Goal: Task Accomplishment & Management: Use online tool/utility

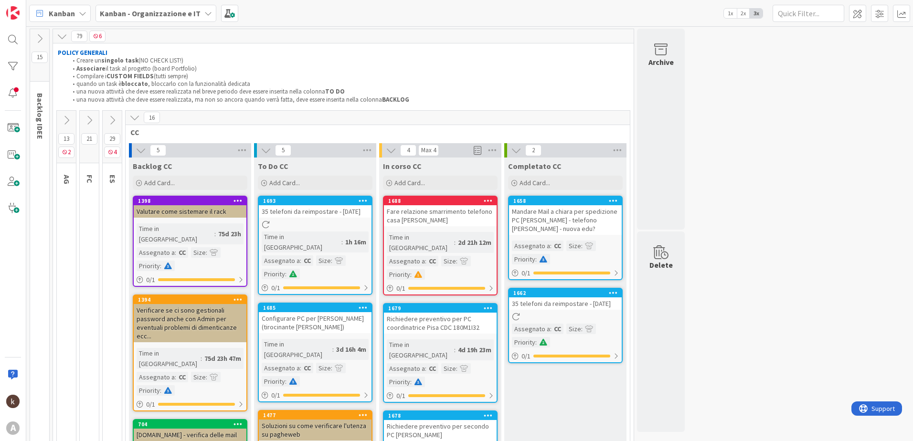
click at [139, 119] on icon at bounding box center [134, 117] width 11 height 11
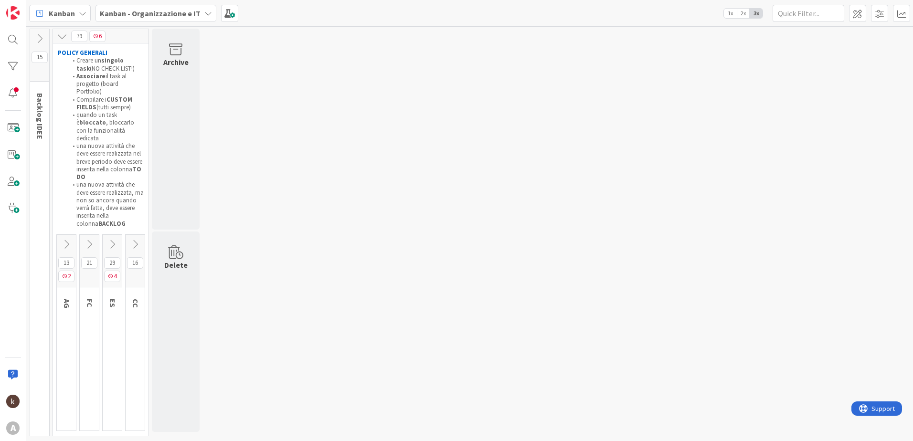
click at [91, 239] on icon at bounding box center [89, 244] width 11 height 11
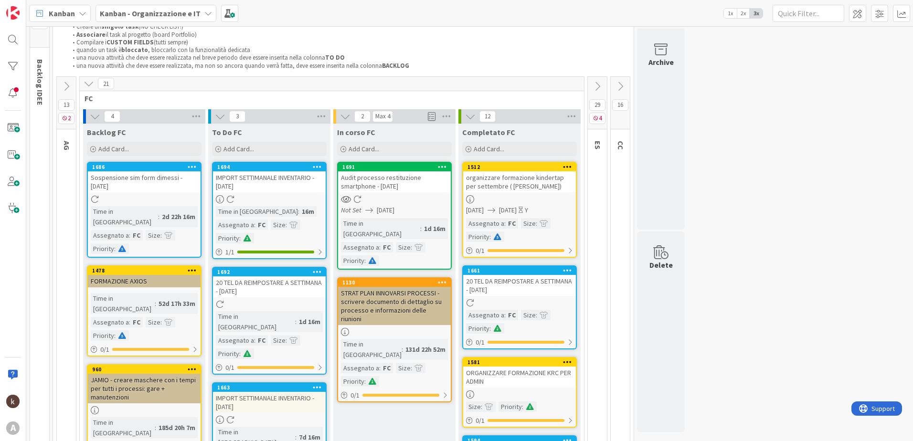
scroll to position [48, 0]
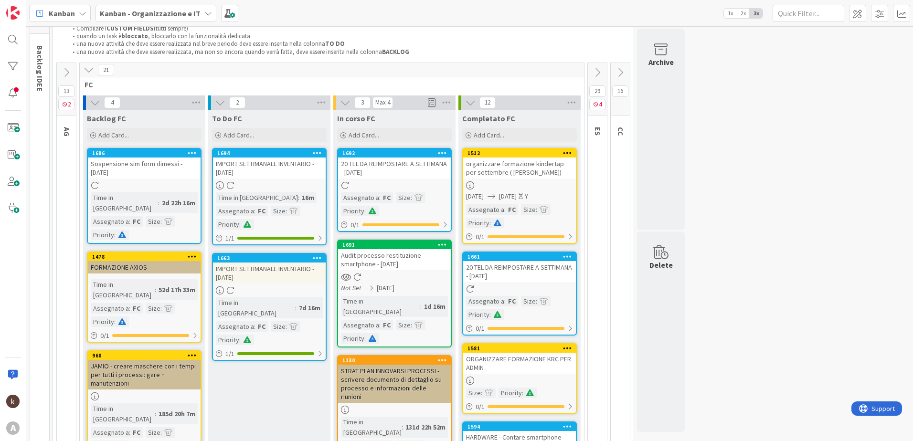
click at [172, 20] on div "Kanban - Organizzazione e IT" at bounding box center [156, 13] width 121 height 17
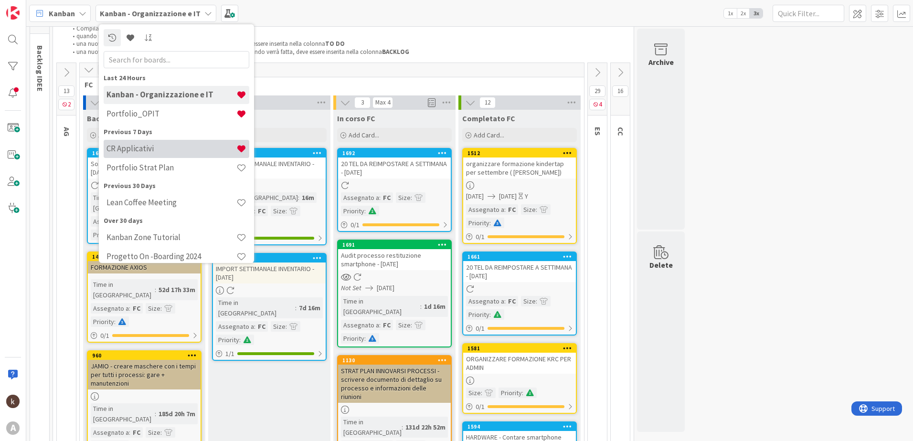
click at [127, 150] on h4 "CR Applicativi" at bounding box center [171, 149] width 130 height 10
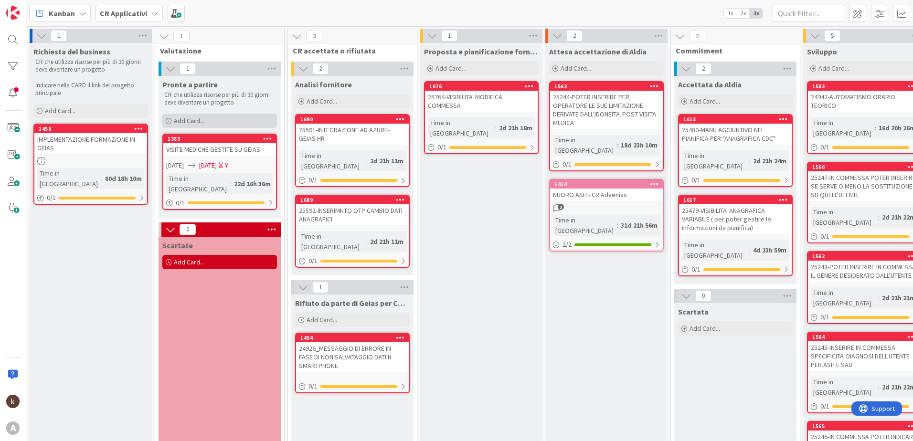
click at [194, 122] on span "Add Card..." at bounding box center [189, 121] width 31 height 9
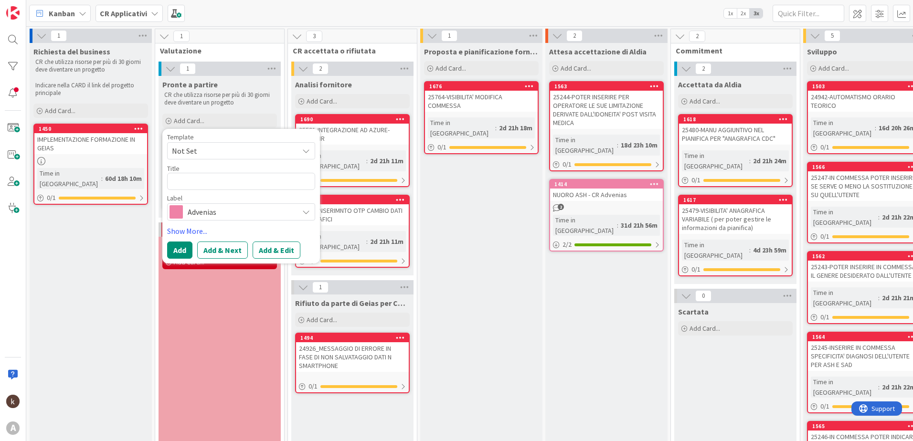
click at [214, 212] on span "Advenias" at bounding box center [241, 211] width 106 height 13
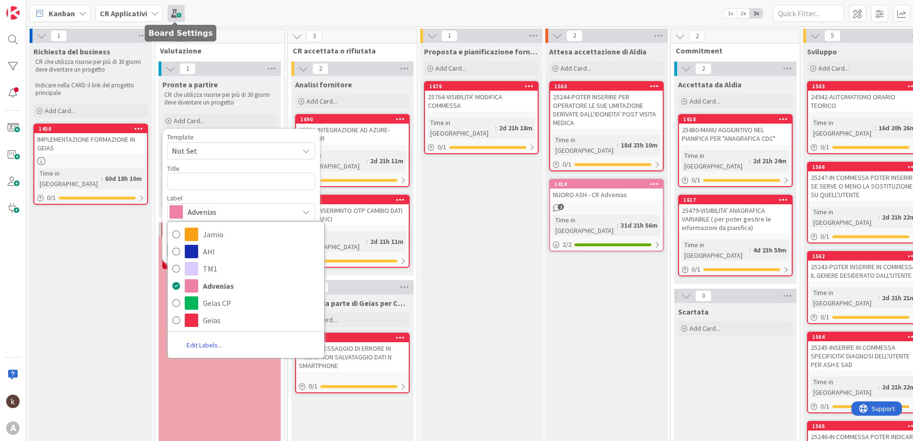
click at [177, 11] on span at bounding box center [176, 13] width 17 height 17
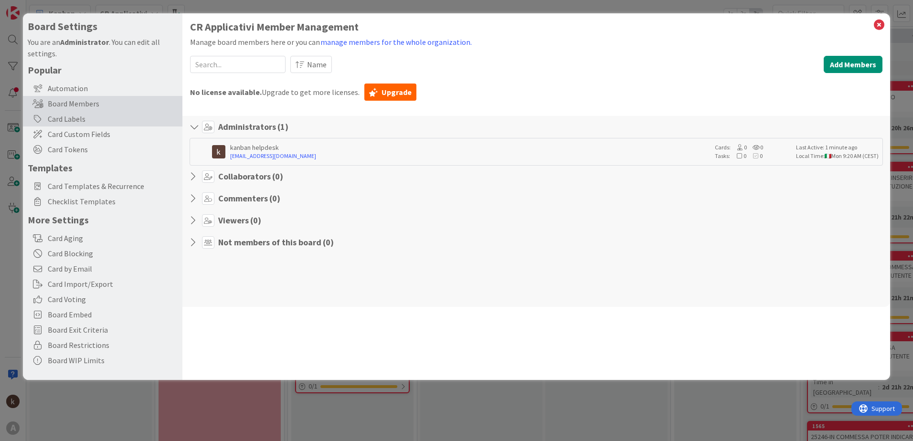
click at [71, 120] on div "Card Labels" at bounding box center [103, 118] width 160 height 15
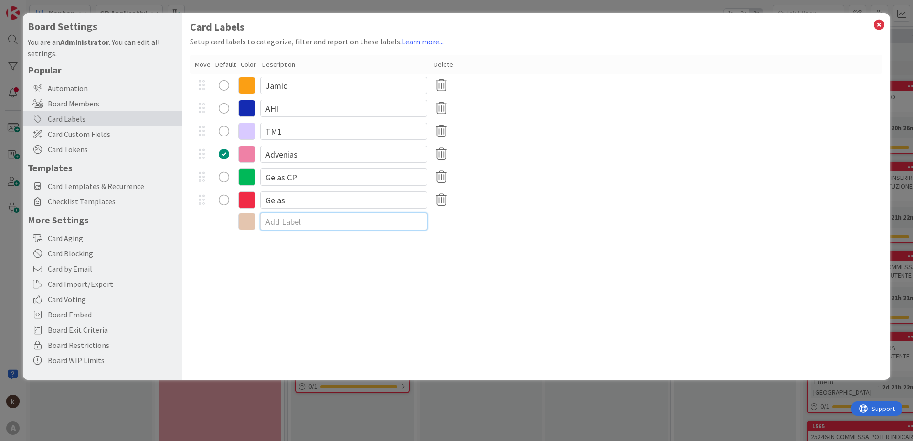
click at [291, 223] on input at bounding box center [343, 221] width 167 height 17
click at [203, 200] on div at bounding box center [202, 200] width 18 height 14
click at [282, 224] on input at bounding box center [343, 221] width 167 height 17
type input "Altamira"
click at [579, 162] on div "Advenias" at bounding box center [536, 154] width 692 height 23
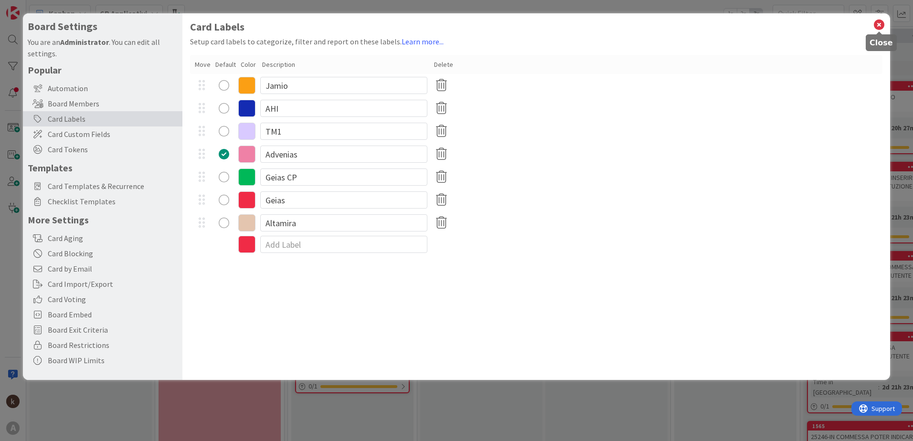
click at [879, 22] on icon at bounding box center [879, 24] width 12 height 13
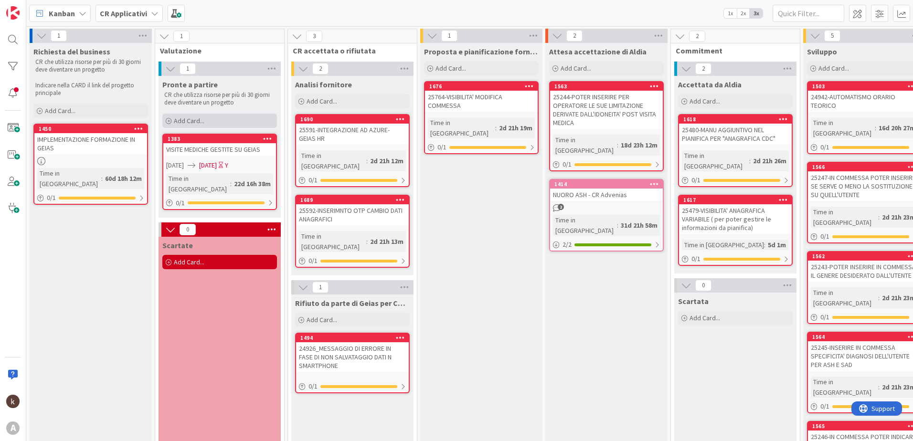
click at [196, 120] on span "Add Card..." at bounding box center [189, 121] width 31 height 9
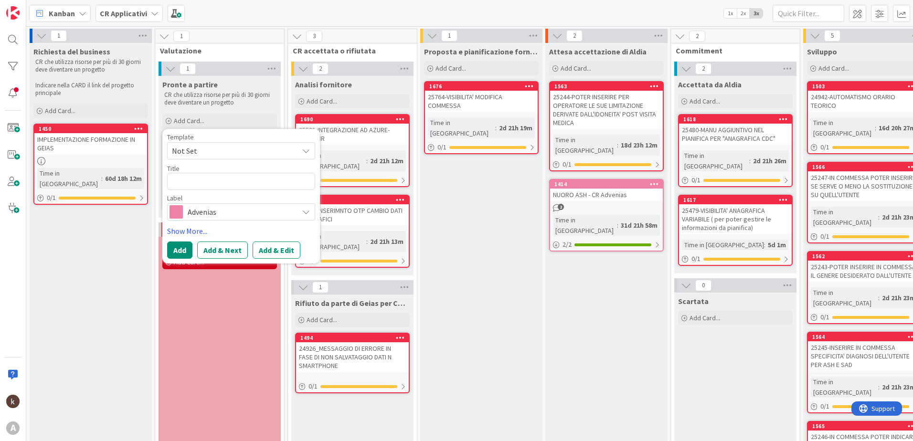
click at [204, 213] on span "Advenias" at bounding box center [241, 211] width 106 height 13
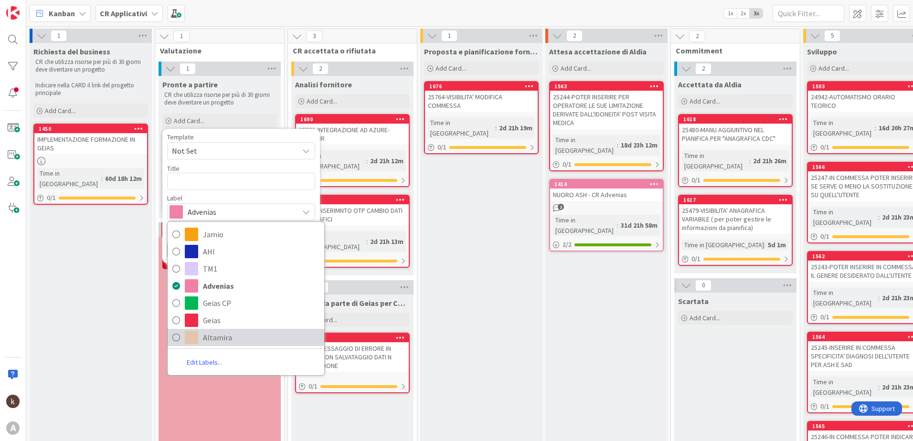
click at [204, 340] on span "Altamira" at bounding box center [261, 337] width 117 height 14
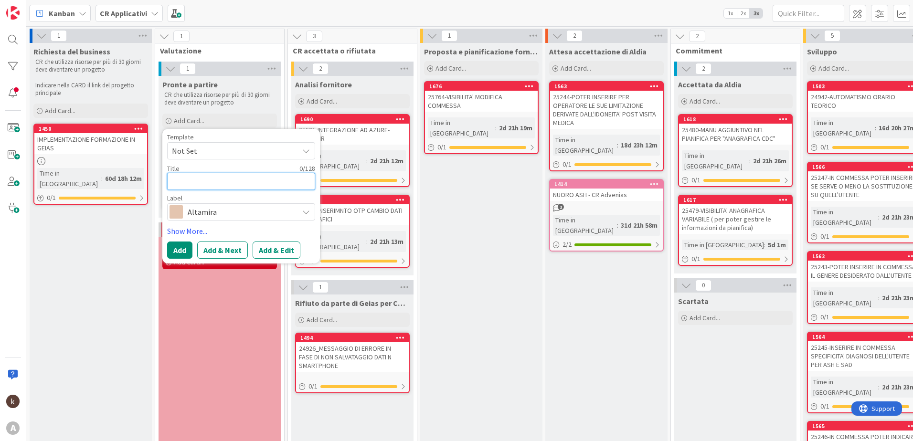
click at [212, 184] on textarea at bounding box center [241, 181] width 148 height 17
type textarea "x"
type textarea "M"
type textarea "x"
type textarea "MO"
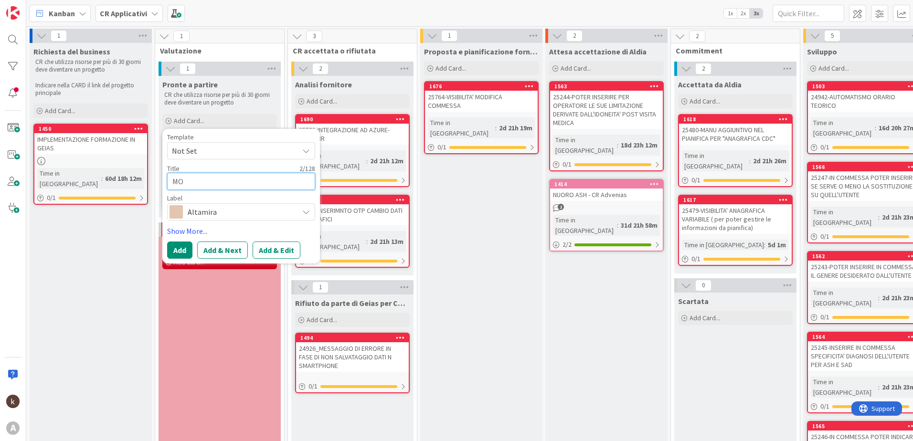
type textarea "x"
type textarea "MOD"
type textarea "x"
type textarea "MODI"
type textarea "x"
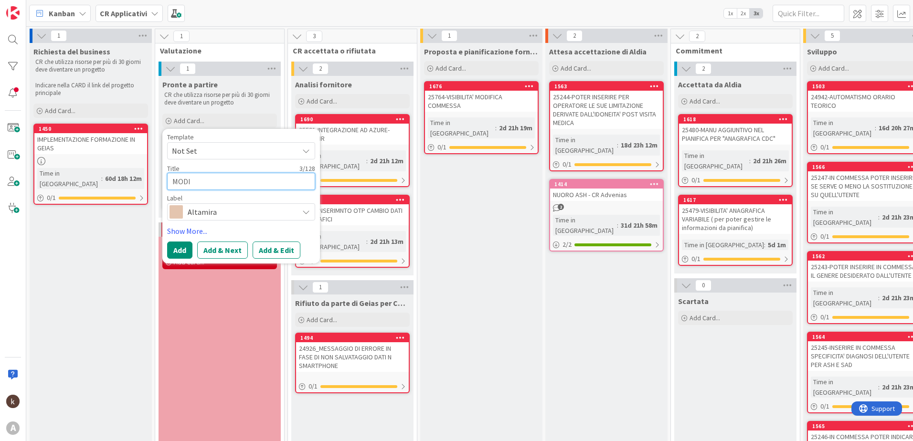
type textarea "MODIF"
type textarea "x"
type textarea "MODIFI"
type textarea "x"
type textarea "MODIFIC"
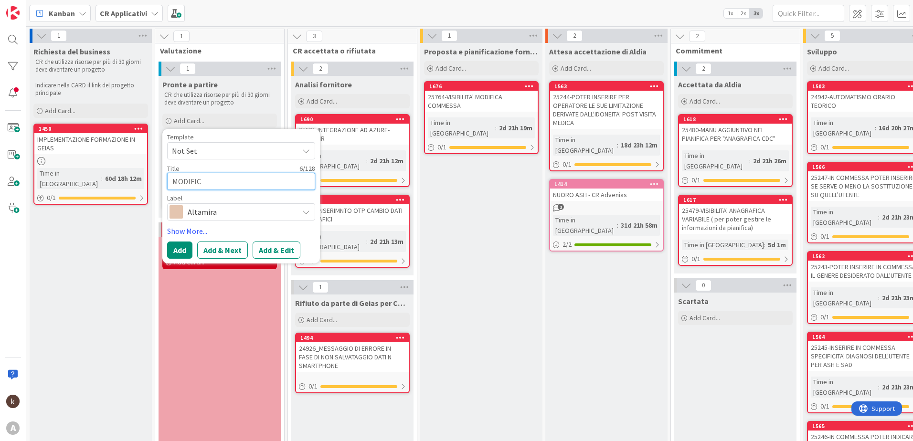
type textarea "x"
type textarea "MODIFICA"
type textarea "x"
type textarea "MODIFICA"
type textarea "x"
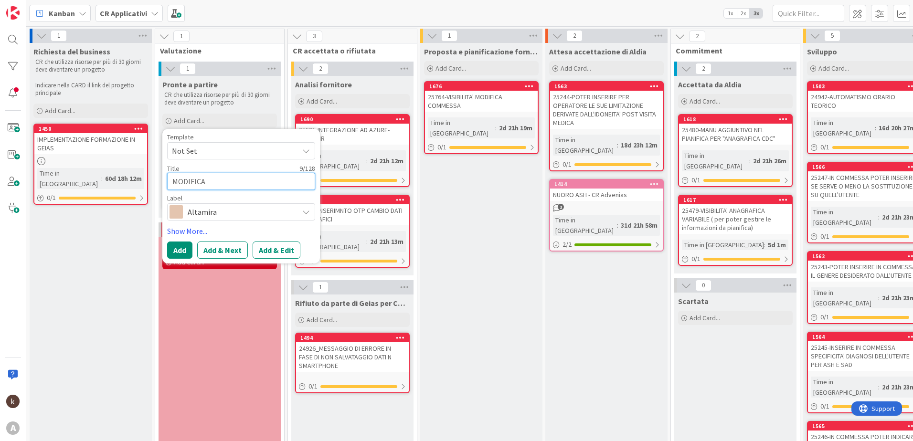
type textarea "MODIFICA W"
type textarea "x"
type textarea "MODIFICA WO"
type textarea "x"
type textarea "MODIFICA WOR"
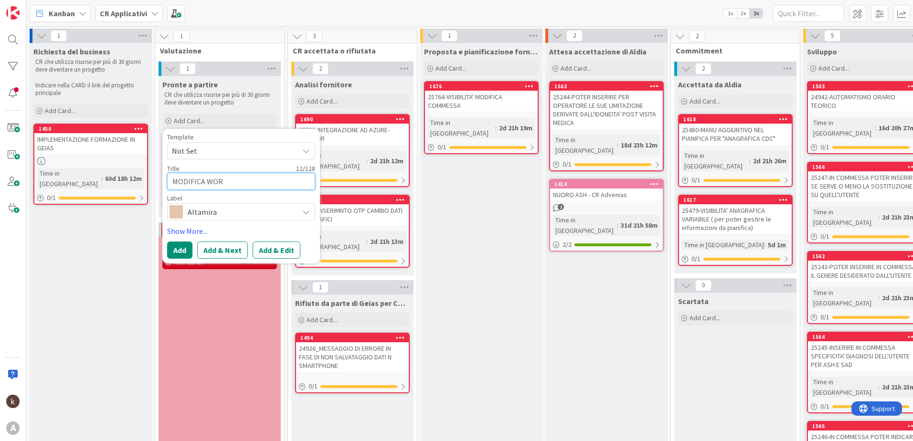
type textarea "x"
type textarea "MODIFICA WORK"
type textarea "x"
type textarea "MODIFICA WORKF"
type textarea "x"
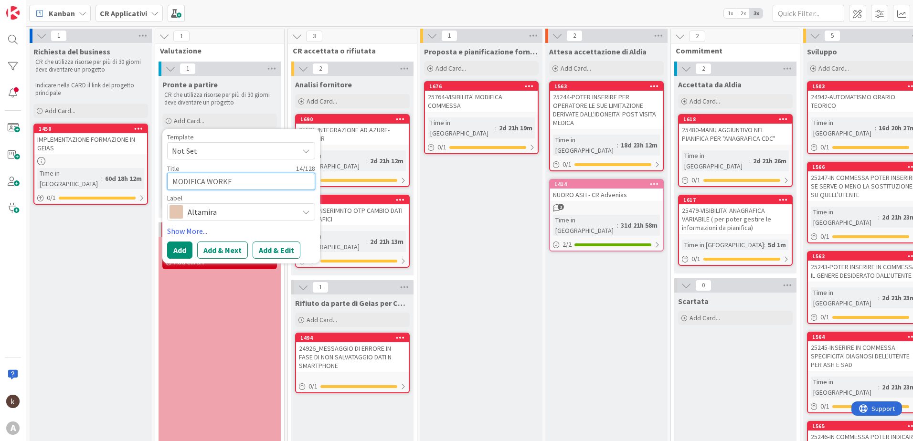
type textarea "MODIFICA WORKFL"
type textarea "x"
type textarea "MODIFICA WORKFLO"
type textarea "x"
type textarea "MODIFICA WORKFLOW"
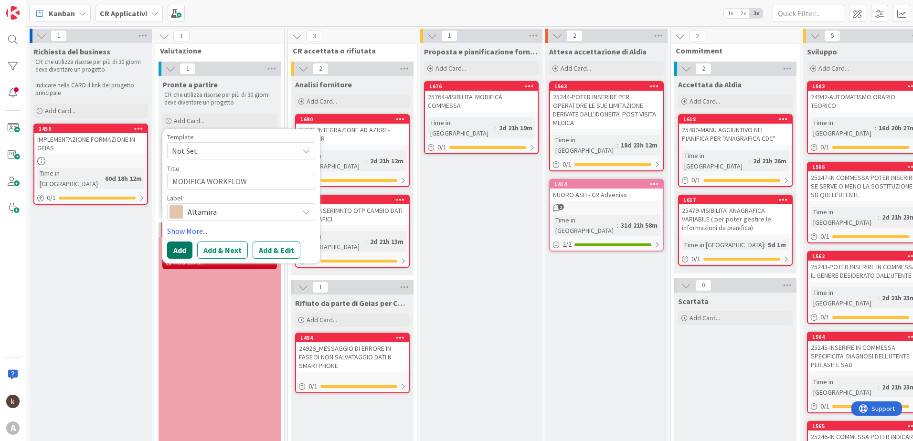
click at [172, 254] on button "Add" at bounding box center [179, 250] width 25 height 17
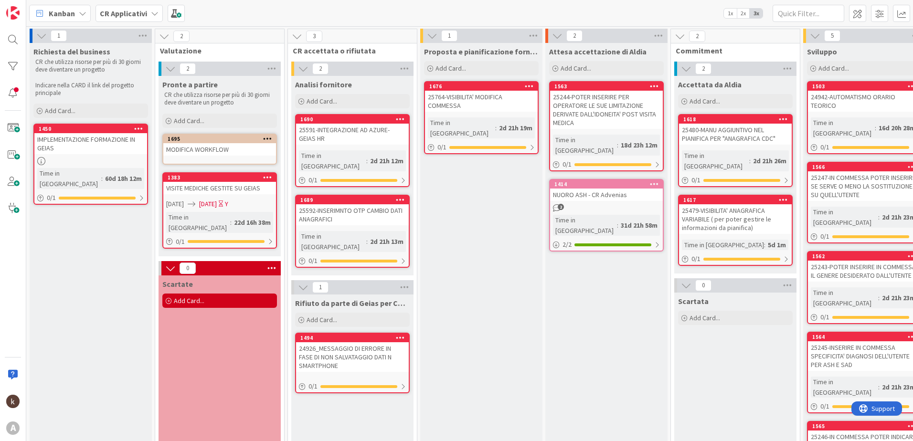
click at [216, 147] on div "MODIFICA WORKFLOW" at bounding box center [219, 149] width 113 height 12
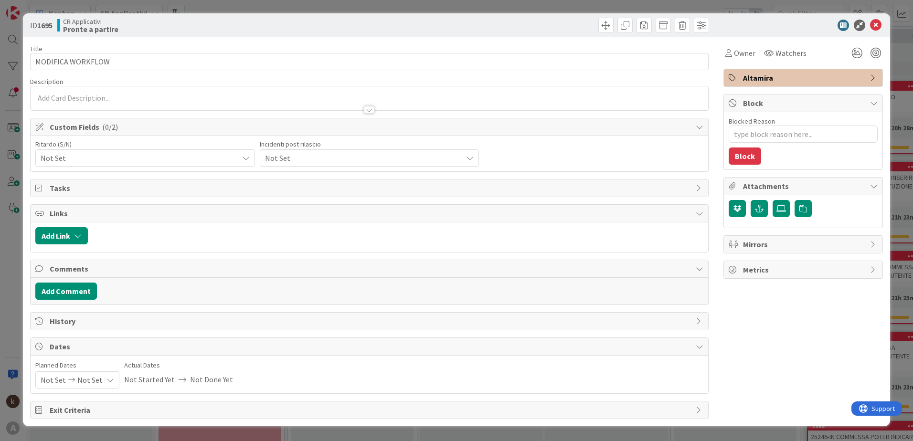
type textarea "x"
click at [64, 244] on button "Add Link" at bounding box center [61, 235] width 53 height 17
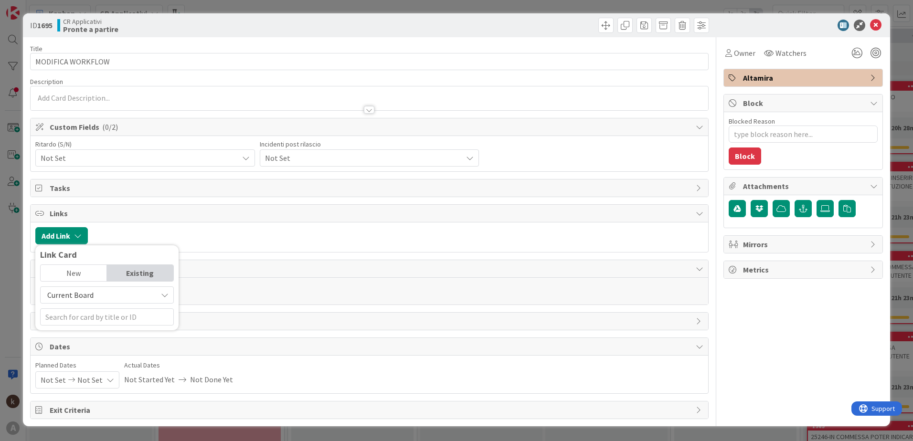
click at [60, 301] on span "Current Board" at bounding box center [98, 294] width 107 height 13
click at [66, 332] on span "All Boards" at bounding box center [111, 335] width 133 height 14
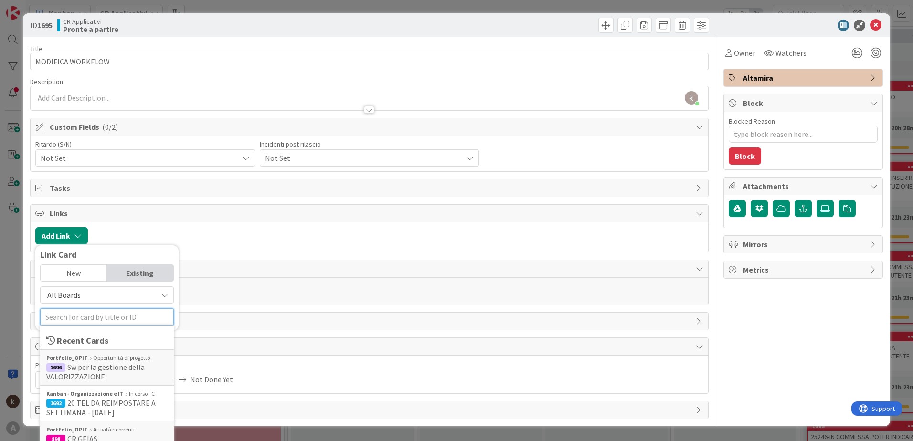
click at [74, 320] on input "text" at bounding box center [107, 316] width 134 height 17
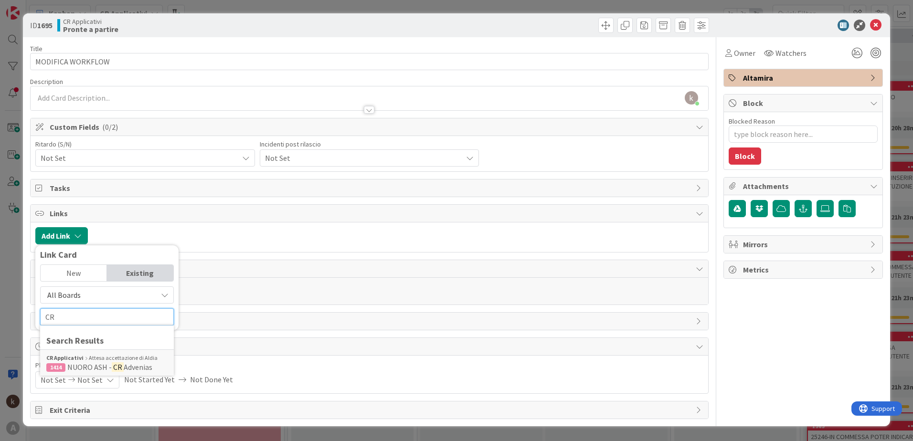
type input "CR"
click at [85, 293] on span "All Boards" at bounding box center [98, 294] width 107 height 13
click at [85, 334] on span "All Boards" at bounding box center [111, 335] width 133 height 14
click at [104, 316] on input "CR" at bounding box center [107, 316] width 134 height 17
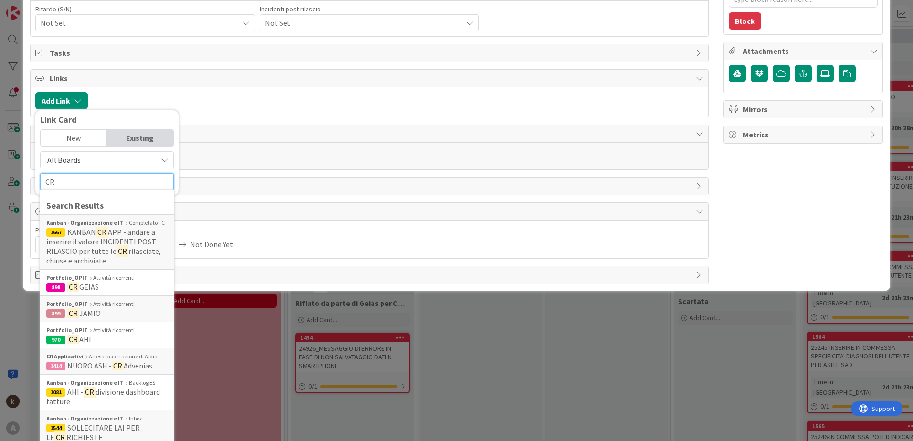
scroll to position [30, 0]
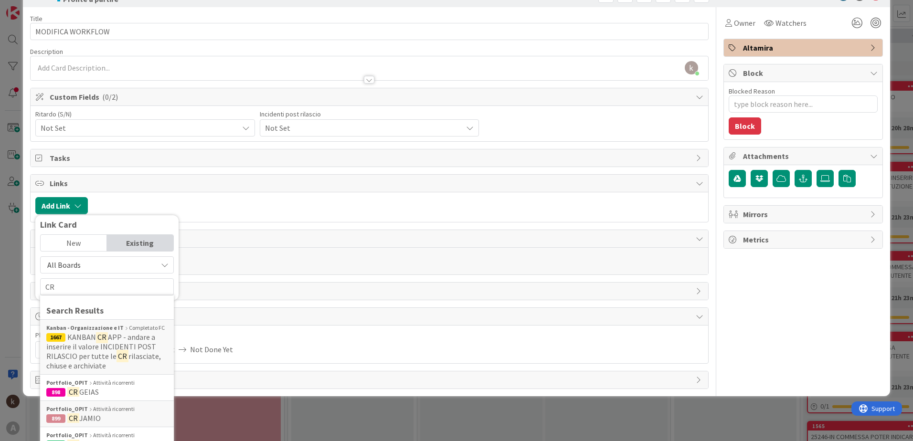
click at [190, 202] on div at bounding box center [398, 205] width 611 height 17
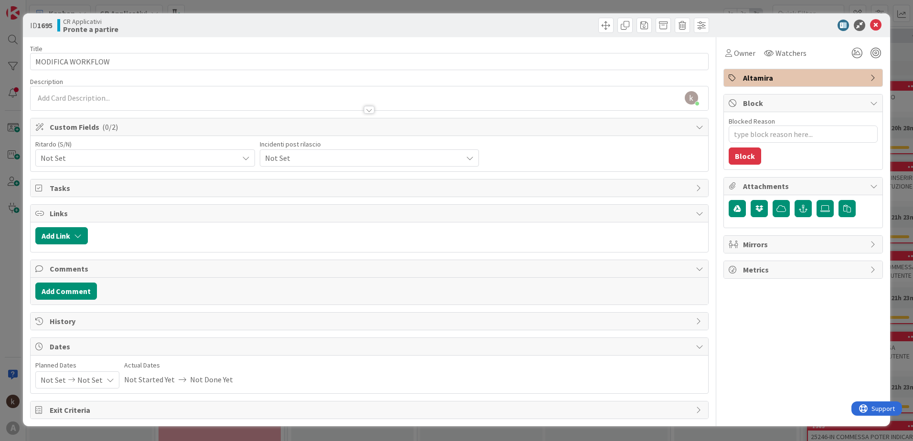
scroll to position [0, 0]
click at [874, 22] on icon at bounding box center [875, 25] width 11 height 11
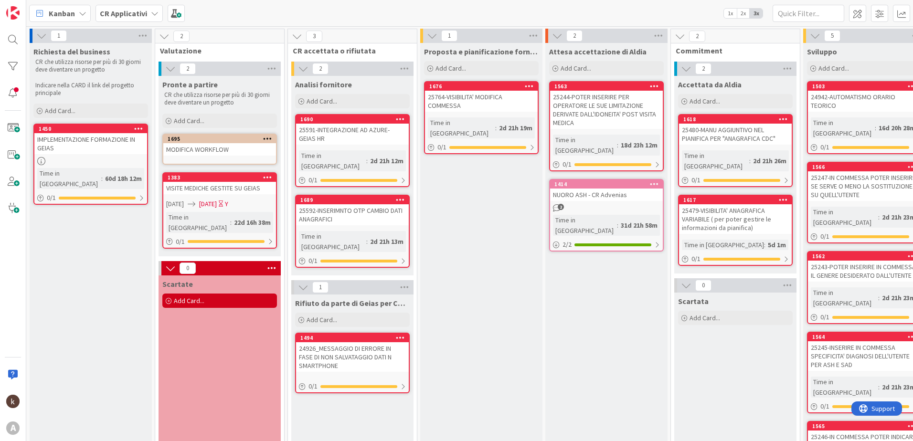
click at [131, 7] on div "CR Applicativi" at bounding box center [129, 13] width 67 height 17
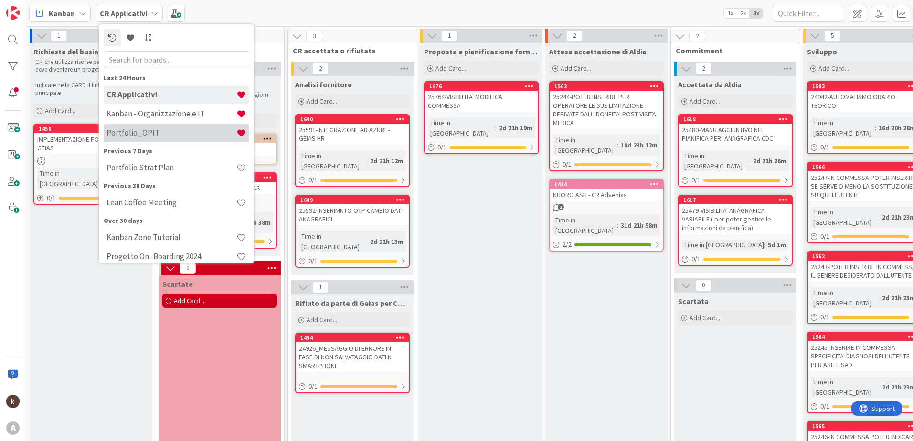
click at [131, 132] on h4 "Portfolio_OPIT" at bounding box center [171, 133] width 130 height 10
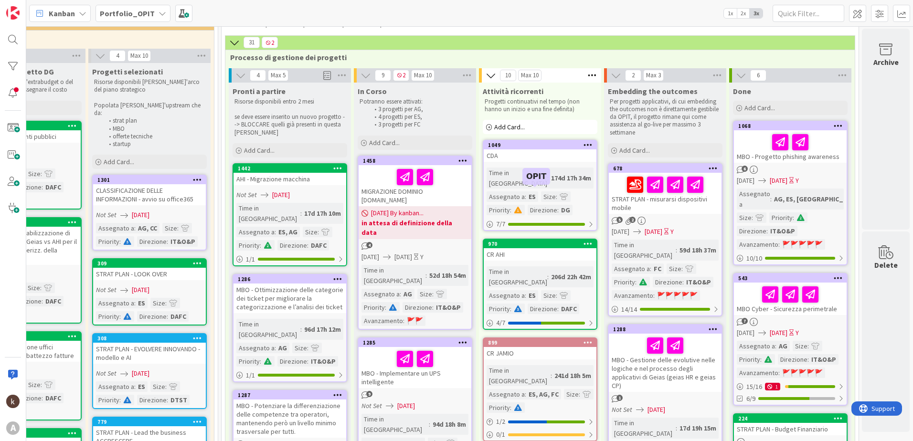
scroll to position [0, 331]
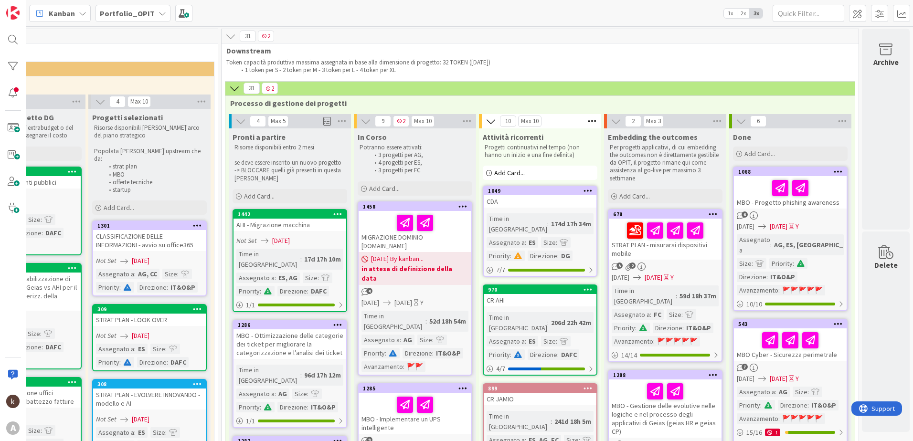
click at [503, 173] on span "Add Card..." at bounding box center [509, 173] width 31 height 9
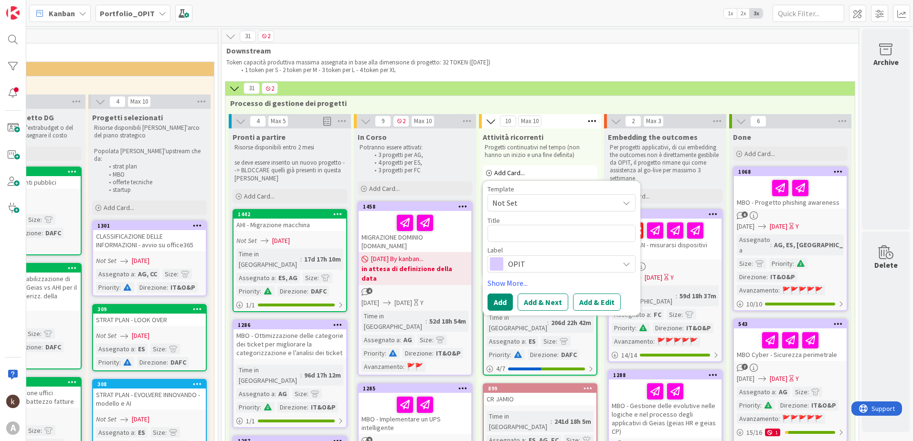
type textarea "x"
type textarea "C"
type textarea "x"
type textarea "CR"
type textarea "x"
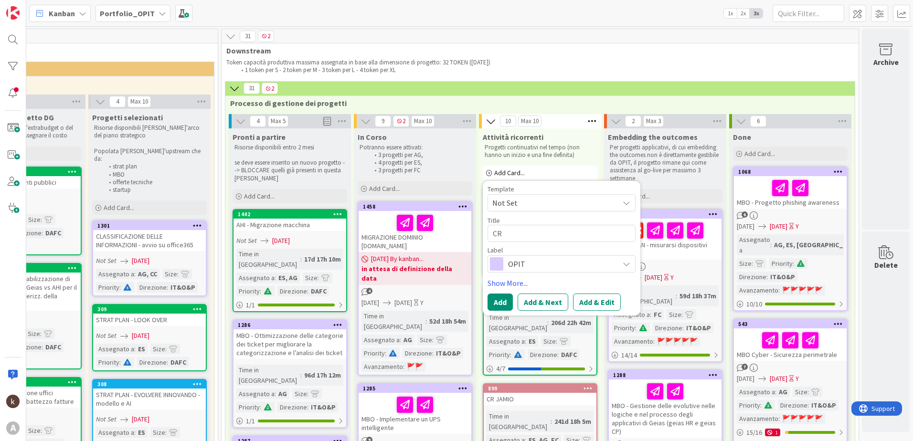
type textarea "CR"
type textarea "x"
type textarea "CR A"
type textarea "x"
type textarea "CR AL"
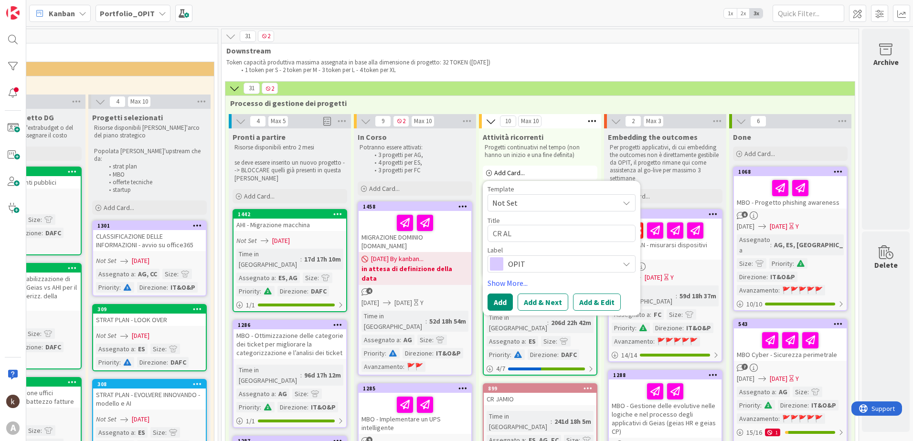
type textarea "x"
type textarea "CR ALT"
type textarea "x"
type textarea "CR ALTR"
type textarea "x"
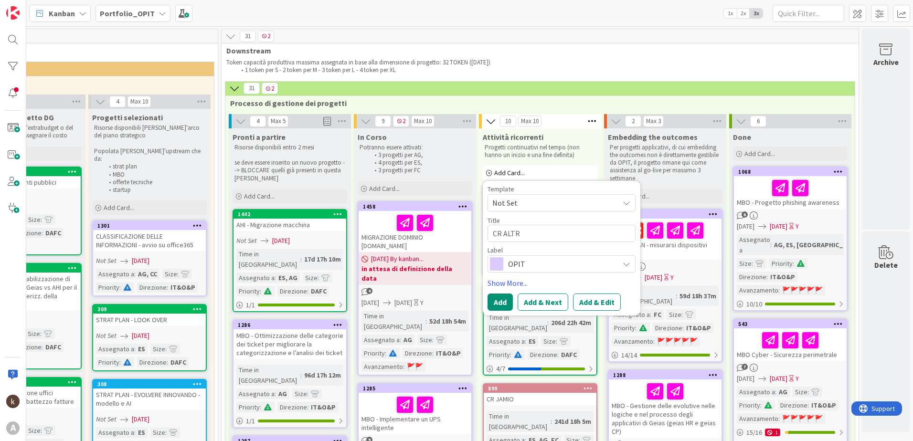
type textarea "CR ALTRI"
type textarea "x"
type textarea "CR ALTRI"
type textarea "x"
type textarea "CR ALTRI A"
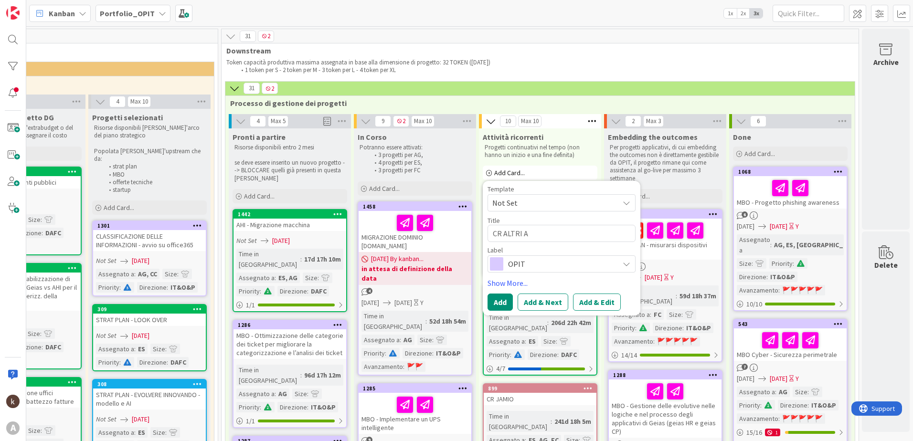
type textarea "x"
type textarea "CR ALTRI AP"
type textarea "x"
type textarea "CR ALTRI APP"
type textarea "x"
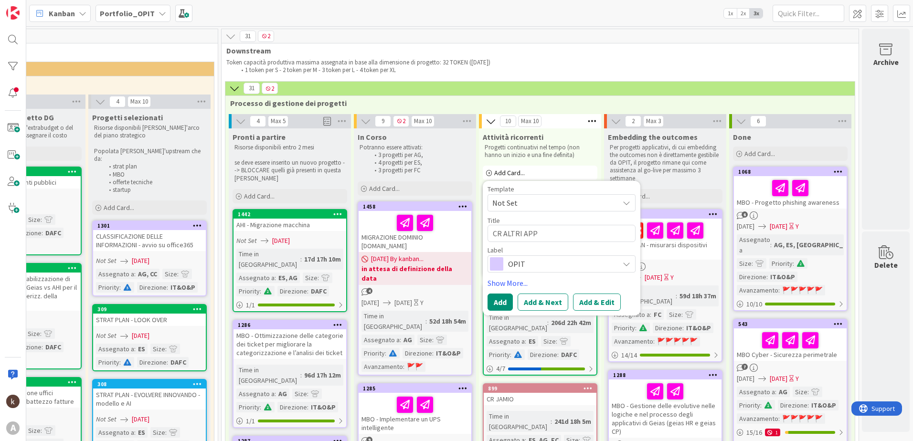
type textarea "CR ALTRI APPL"
type textarea "x"
type textarea "CR ALTRI APPLI"
type textarea "x"
type textarea "CR ALTRI APPLIC"
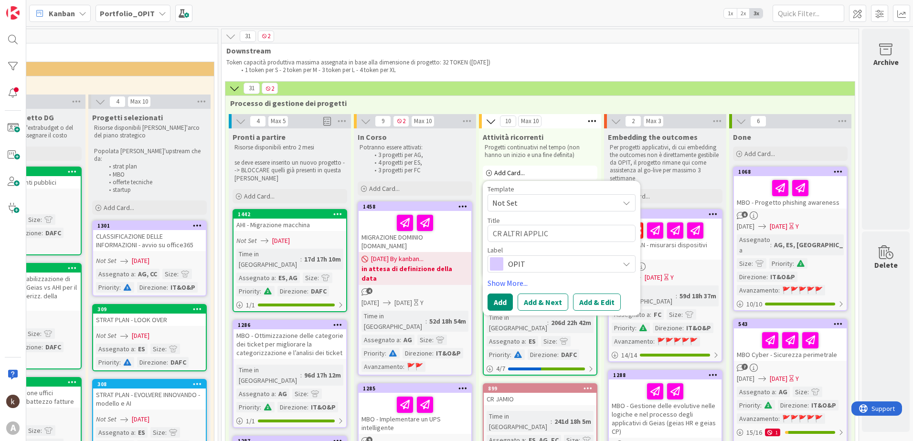
type textarea "x"
type textarea "CR ALTRI APPLICA"
type textarea "x"
type textarea "CR ALTRI APPLICAT"
type textarea "x"
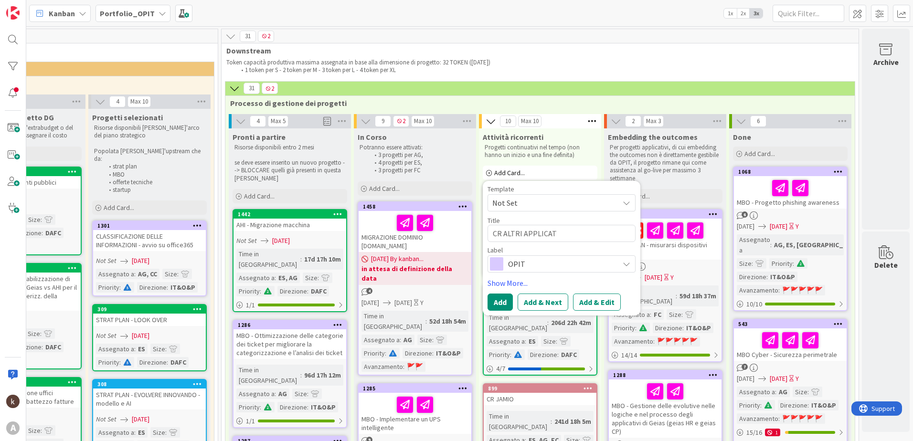
type textarea "CR ALTRI APPLICATI"
type textarea "x"
type textarea "CR ALTRI APPLICATIV"
type textarea "x"
type textarea "CR ALTRI APPLICATIVI"
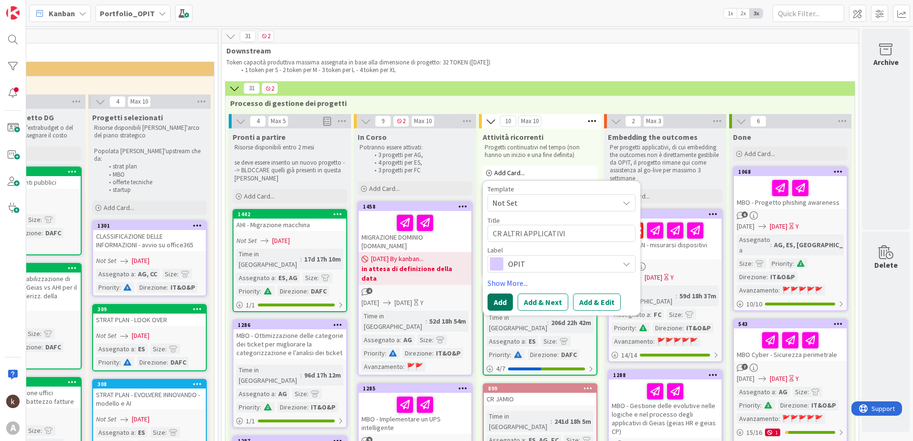
click at [492, 296] on button "Add" at bounding box center [500, 302] width 25 height 17
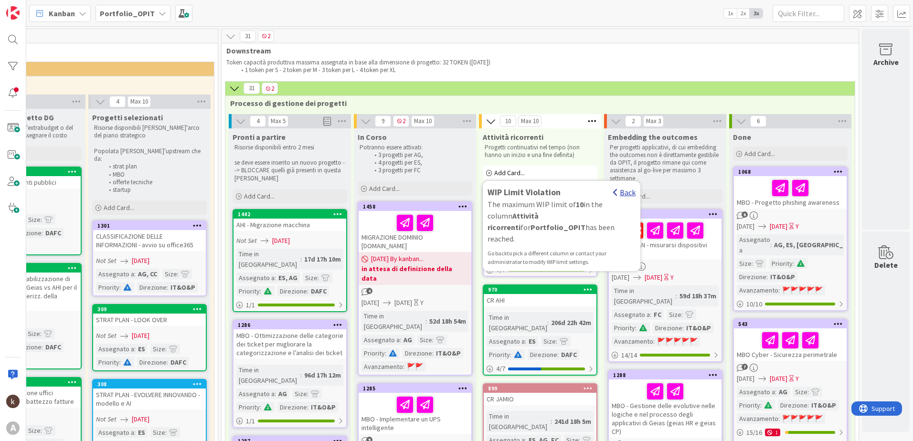
click at [615, 193] on div "Back" at bounding box center [624, 192] width 22 height 11
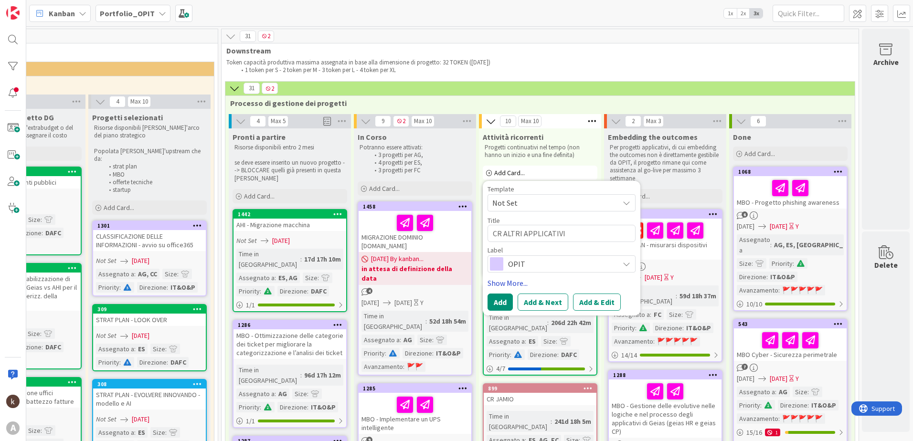
click at [508, 285] on link "Show More..." at bounding box center [562, 282] width 148 height 11
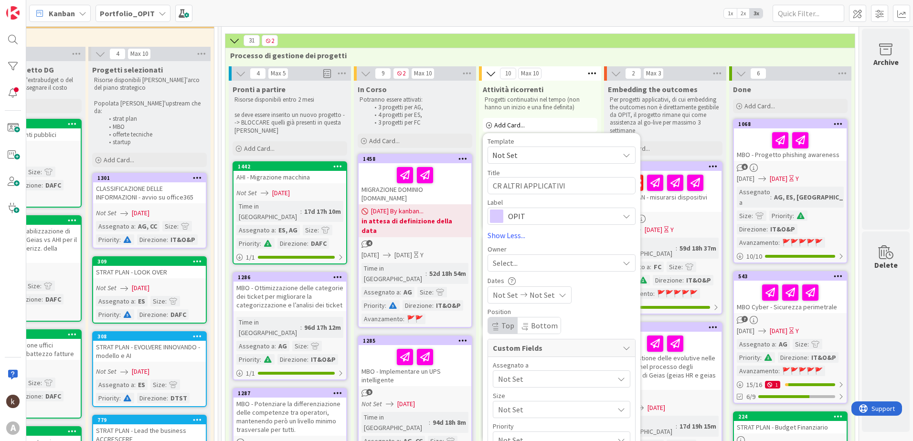
scroll to position [143, 331]
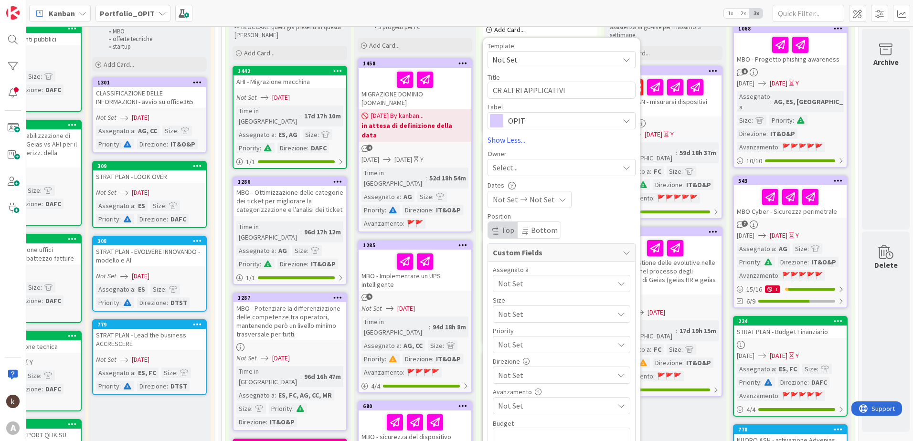
click at [505, 284] on span "Not Set" at bounding box center [556, 283] width 116 height 11
click at [495, 318] on link "FC" at bounding box center [551, 323] width 157 height 17
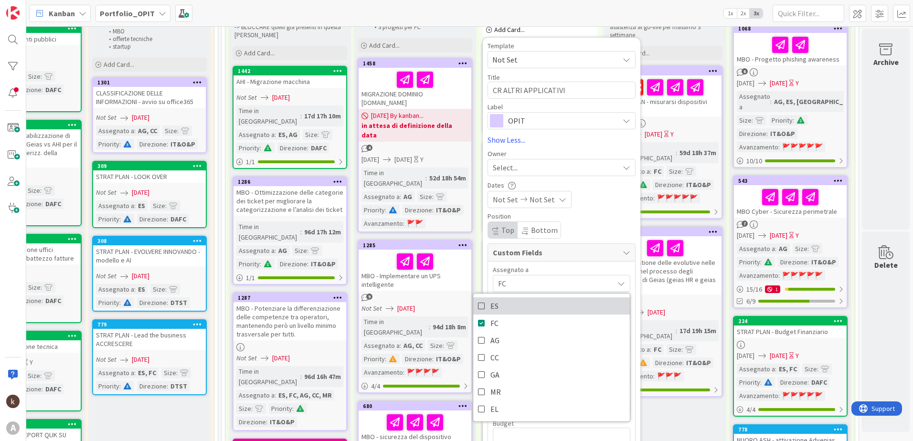
click at [493, 308] on link "ES" at bounding box center [551, 306] width 157 height 17
click at [570, 228] on div "Position Top Bottom" at bounding box center [562, 226] width 148 height 26
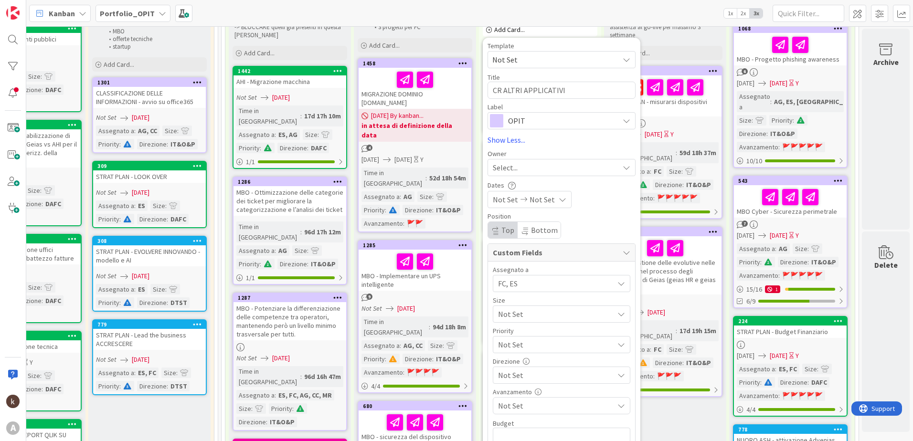
click at [525, 318] on span "Not Set" at bounding box center [553, 314] width 111 height 13
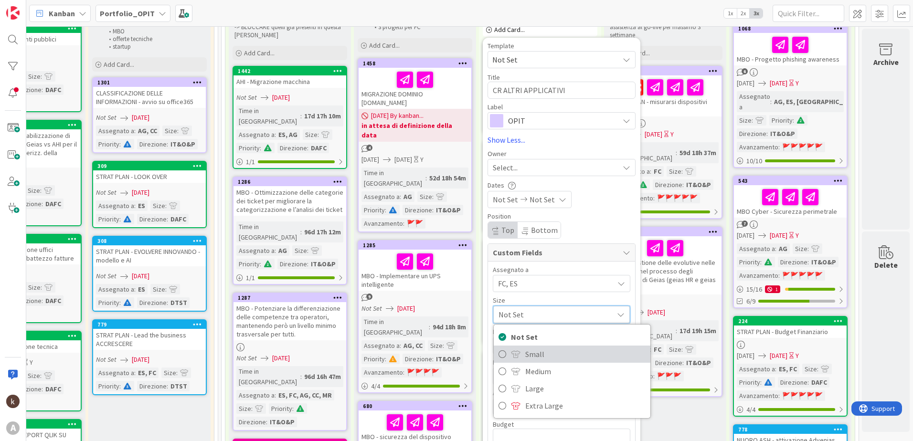
click at [516, 346] on link "Small" at bounding box center [572, 354] width 157 height 17
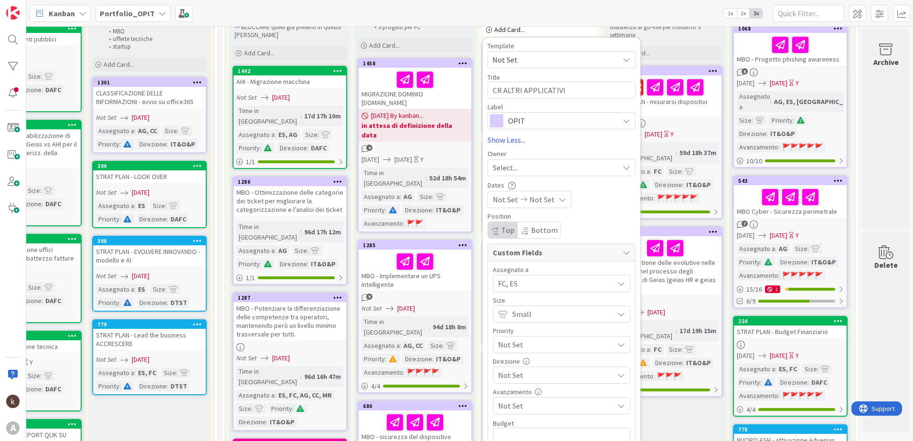
click at [516, 346] on span "Not Set" at bounding box center [553, 344] width 111 height 13
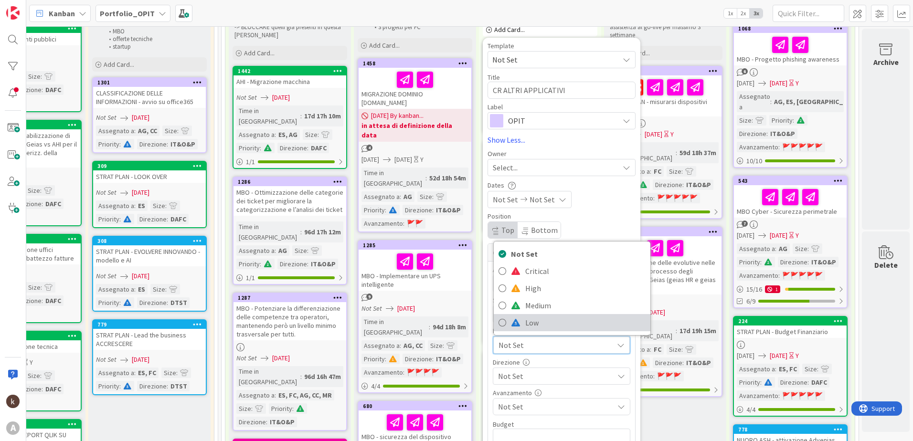
click at [525, 317] on span "Low" at bounding box center [585, 323] width 120 height 14
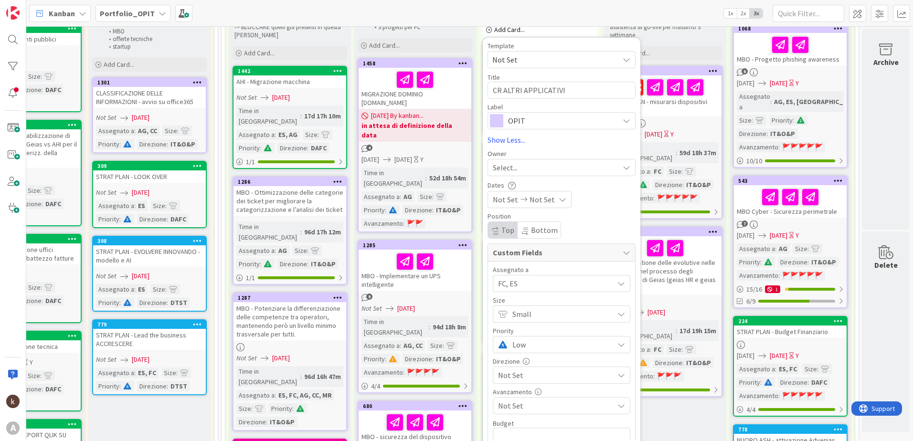
click at [510, 379] on span "Not Set" at bounding box center [556, 375] width 116 height 11
click at [591, 200] on div "Not Set Not Set" at bounding box center [562, 199] width 148 height 17
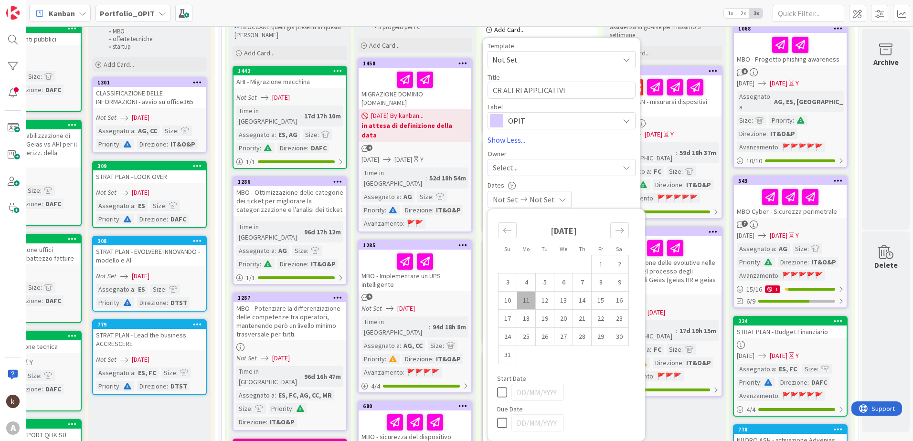
click at [585, 181] on div "Dates" at bounding box center [562, 185] width 148 height 8
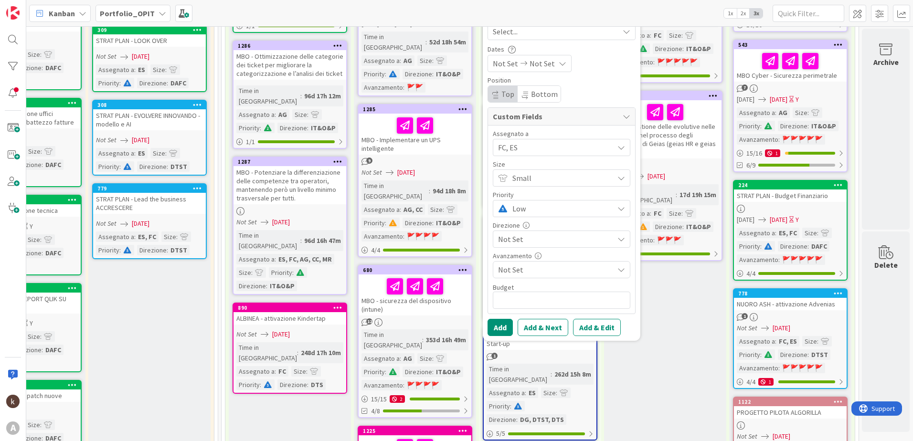
scroll to position [430, 331]
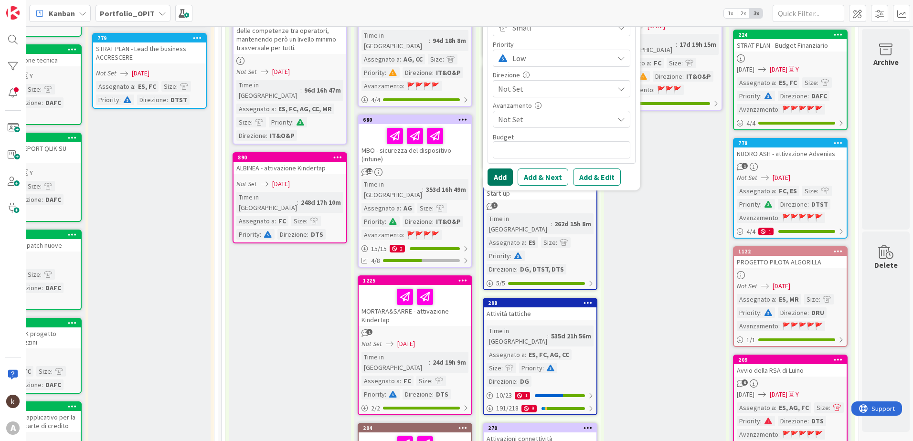
click at [494, 179] on button "Add" at bounding box center [500, 177] width 25 height 17
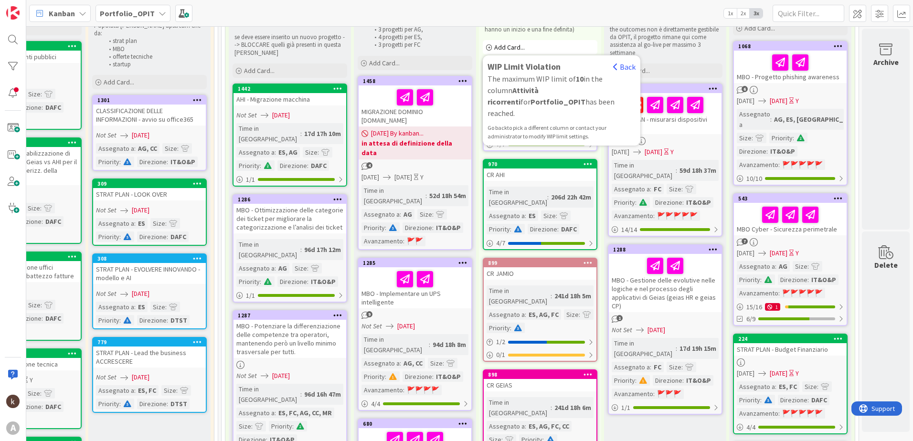
scroll to position [96, 331]
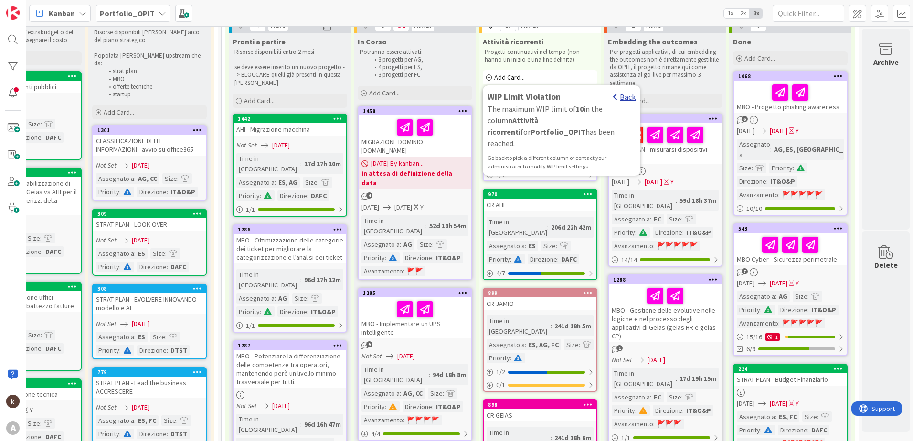
click at [619, 95] on div "Back" at bounding box center [624, 96] width 22 height 11
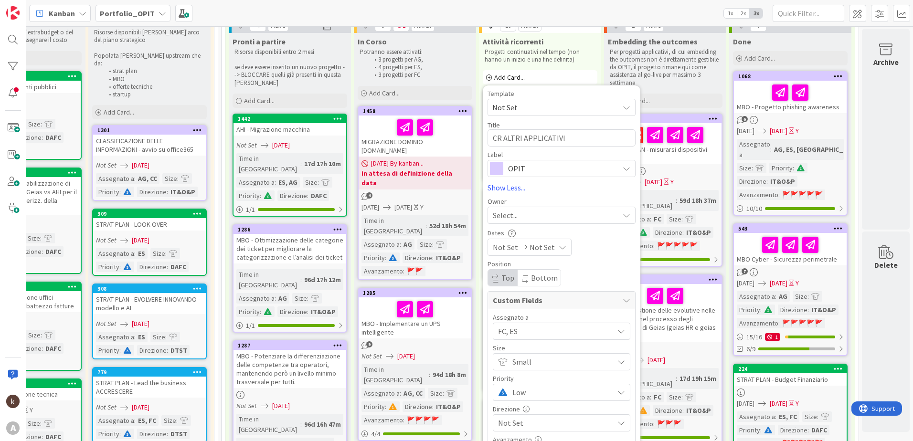
click at [654, 81] on p "Per progetti applicativi, di cui embedding the outcomes non è direttamente gest…" at bounding box center [665, 67] width 111 height 39
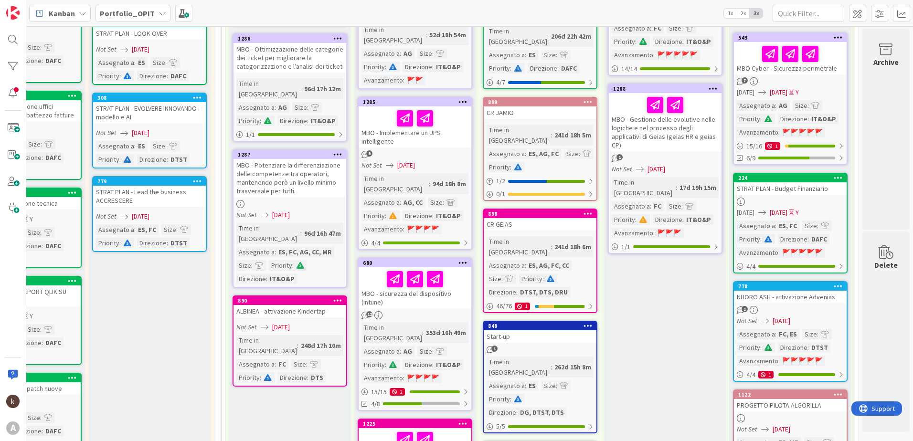
scroll to position [0, 331]
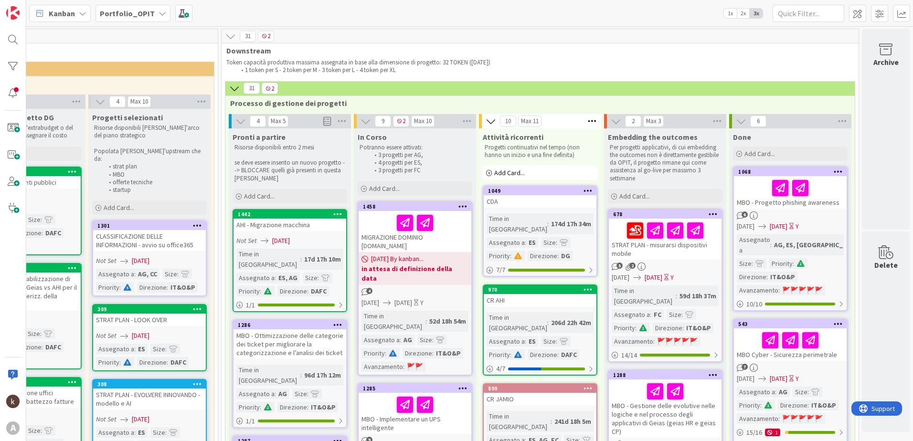
click at [487, 173] on div "Add Card..." at bounding box center [540, 173] width 115 height 14
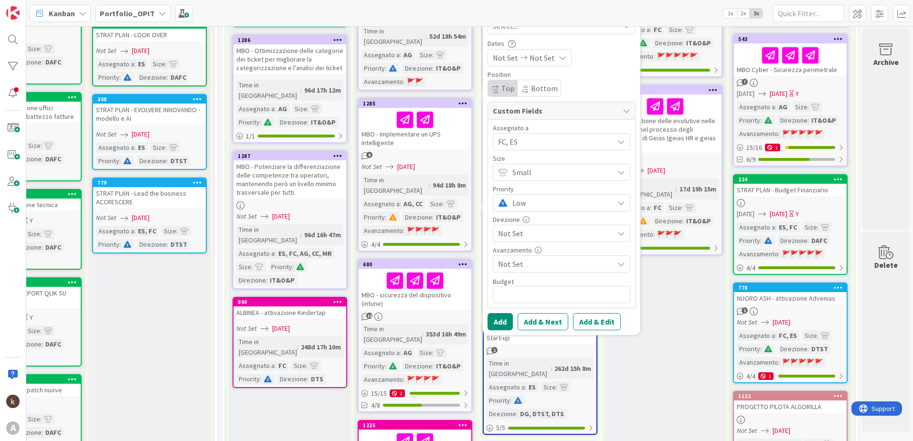
scroll to position [287, 331]
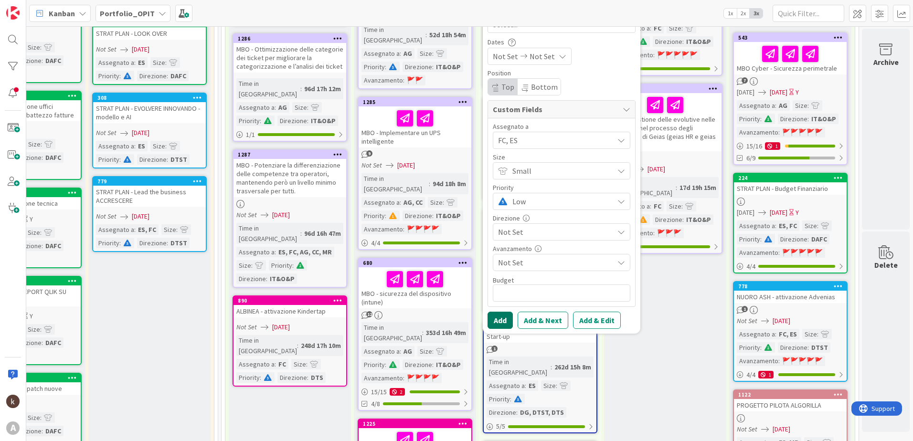
click at [505, 324] on button "Add" at bounding box center [500, 320] width 25 height 17
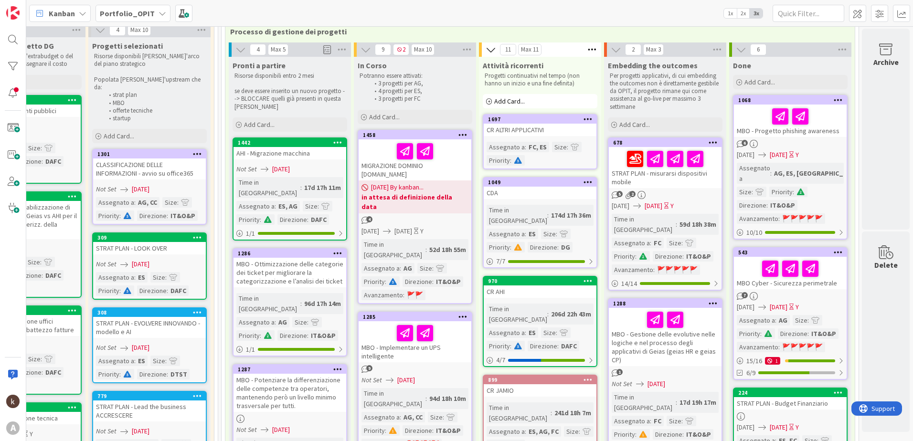
scroll to position [48, 331]
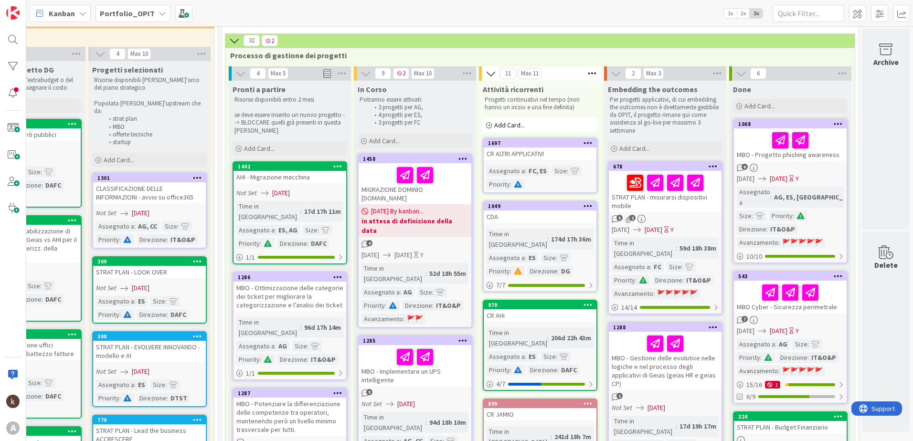
click at [520, 151] on div "CR ALTRI APPLICATIVI" at bounding box center [540, 154] width 113 height 12
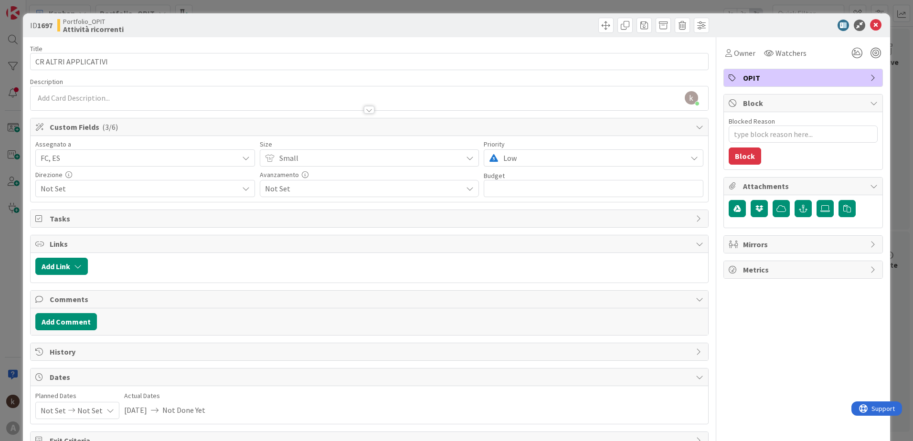
click at [207, 190] on span "Not Set" at bounding box center [140, 188] width 198 height 11
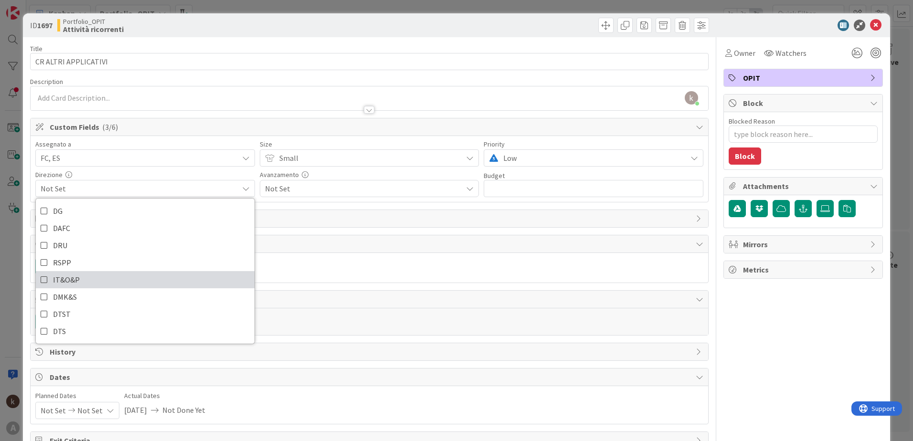
click at [71, 278] on span "IT&O&P" at bounding box center [66, 280] width 27 height 14
click at [873, 29] on icon at bounding box center [875, 25] width 11 height 11
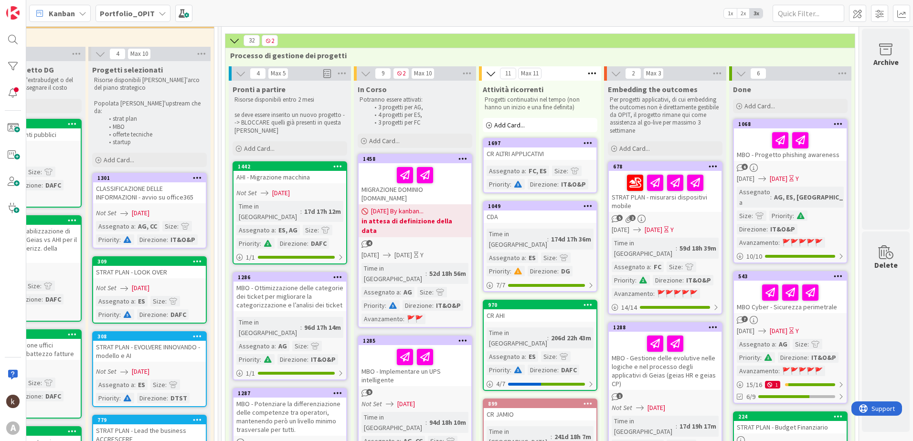
click at [138, 11] on b "Portfolio_OPIT" at bounding box center [127, 14] width 55 height 10
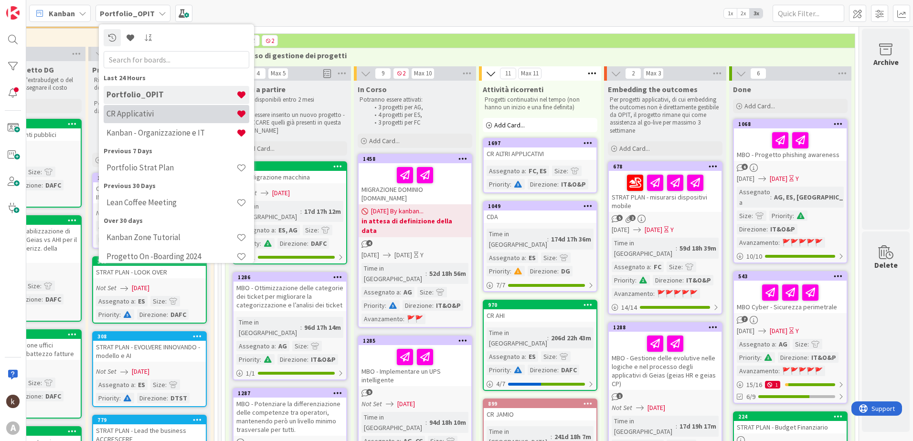
click at [146, 117] on h4 "CR Applicativi" at bounding box center [171, 114] width 130 height 10
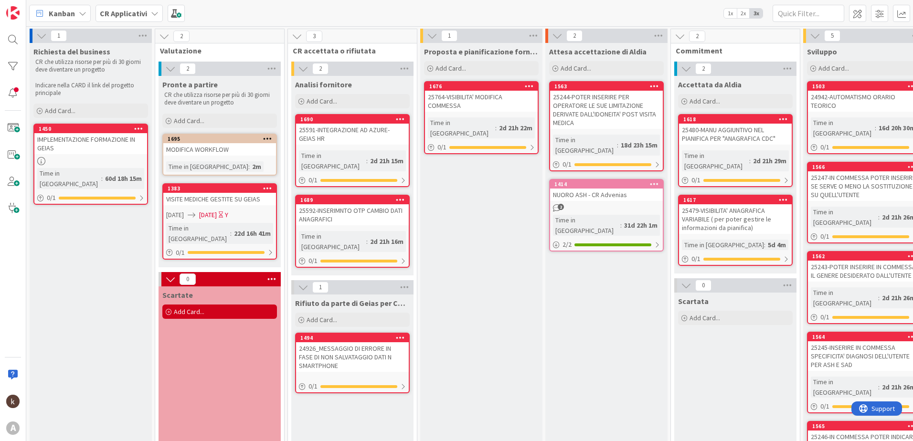
click at [248, 148] on div "MODIFICA WORKFLOW" at bounding box center [219, 149] width 113 height 12
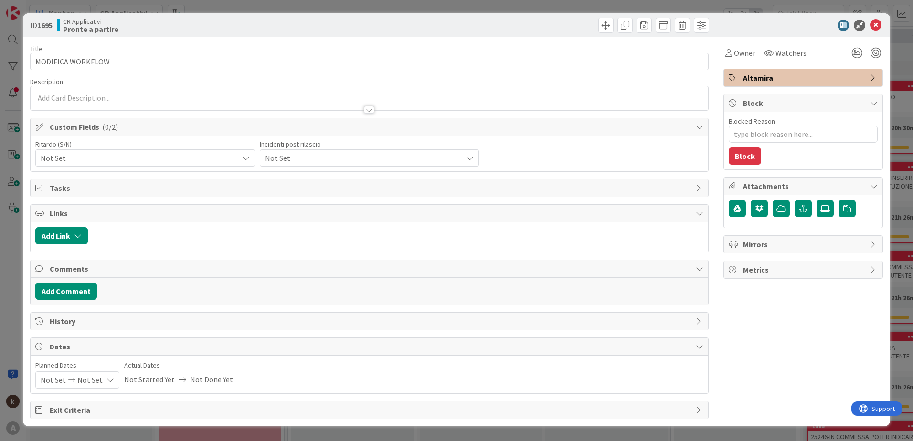
type textarea "x"
click at [77, 237] on icon "button" at bounding box center [78, 236] width 8 height 8
click at [87, 300] on span "Current Board" at bounding box center [98, 294] width 107 height 13
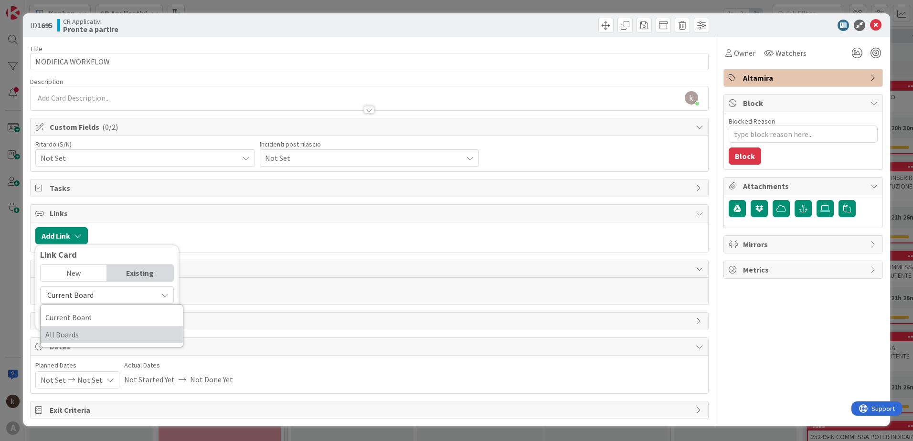
click at [113, 335] on span "All Boards" at bounding box center [111, 335] width 133 height 14
click at [132, 317] on input "text" at bounding box center [107, 316] width 134 height 17
type input "cr"
click at [123, 295] on span "All Boards" at bounding box center [98, 294] width 107 height 13
click at [112, 342] on link "All Boards" at bounding box center [112, 334] width 142 height 17
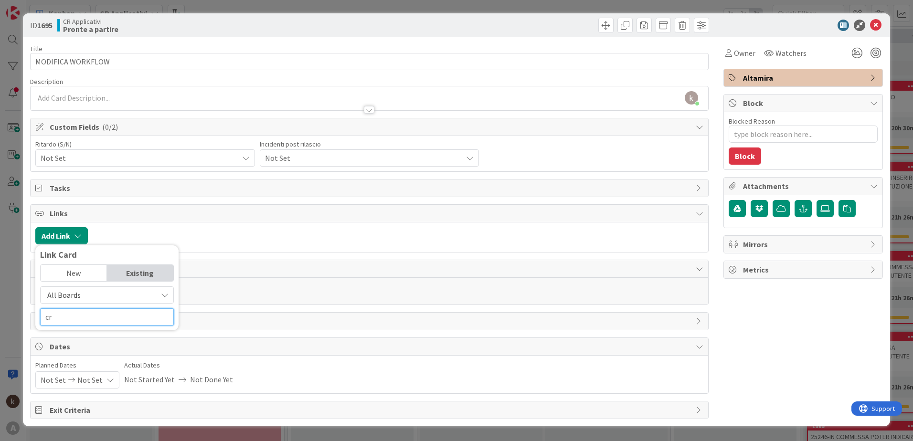
click at [117, 317] on input "cr" at bounding box center [107, 316] width 134 height 17
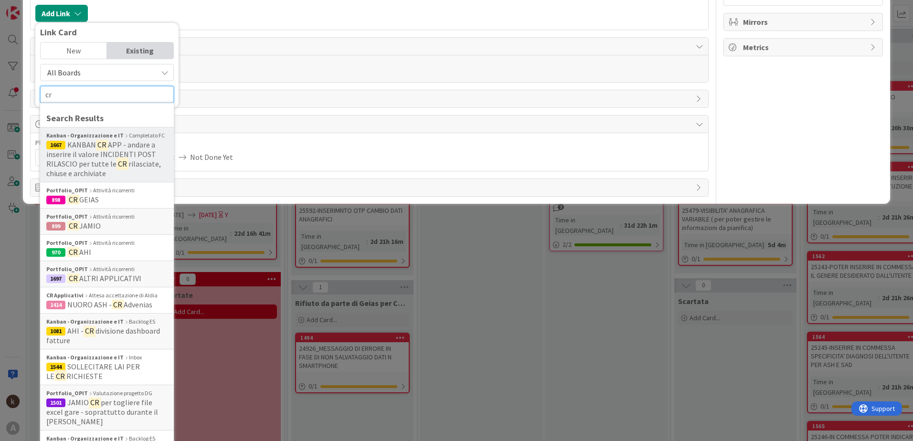
scroll to position [239, 0]
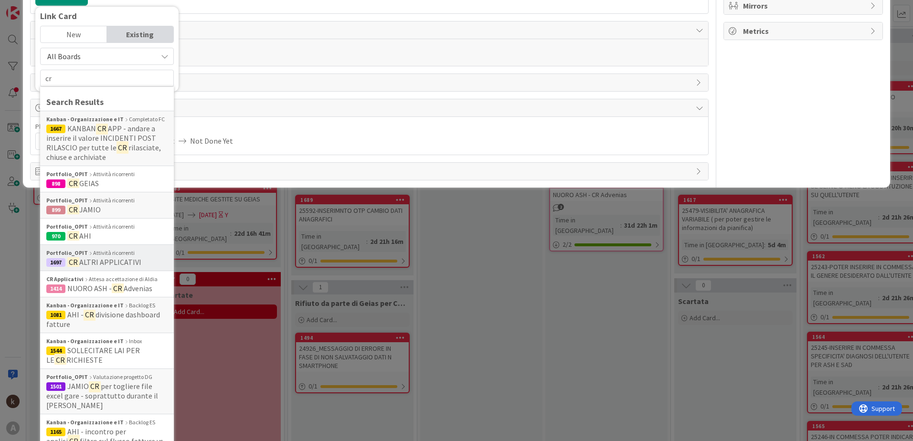
click at [105, 260] on span "ALTRI APPLICATIVI" at bounding box center [110, 262] width 62 height 10
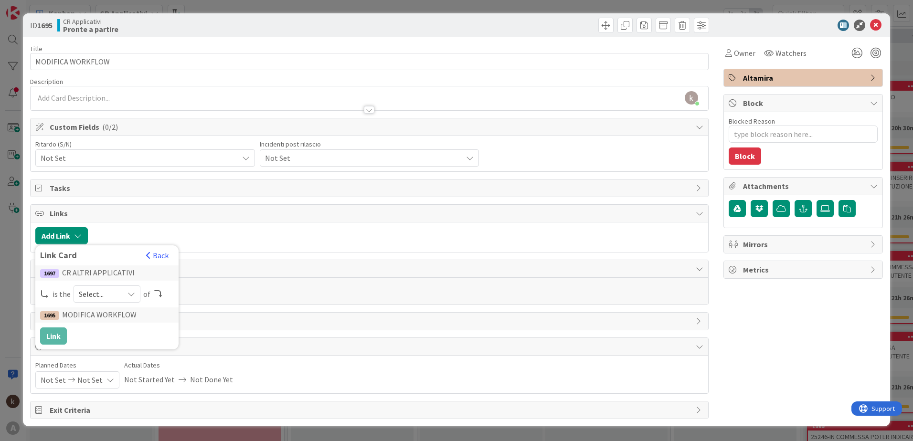
click at [104, 304] on div "1697 CR ALTRI APPLICATIVI is the Select... of 1695 MODIFICA WORKFLOW Link" at bounding box center [107, 305] width 134 height 79
click at [104, 292] on span "Select..." at bounding box center [99, 293] width 40 height 13
click at [108, 319] on span "parent" at bounding box center [158, 316] width 108 height 14
click at [50, 339] on button "Link" at bounding box center [53, 336] width 27 height 17
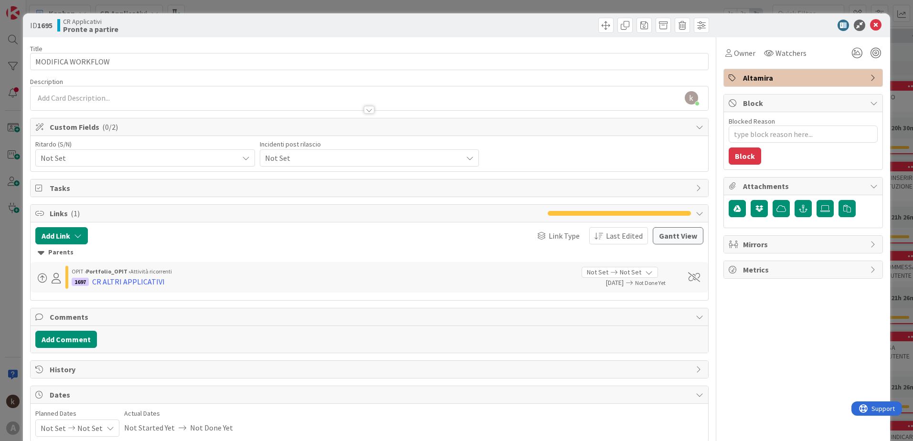
type textarea "x"
click at [870, 27] on icon at bounding box center [875, 25] width 11 height 11
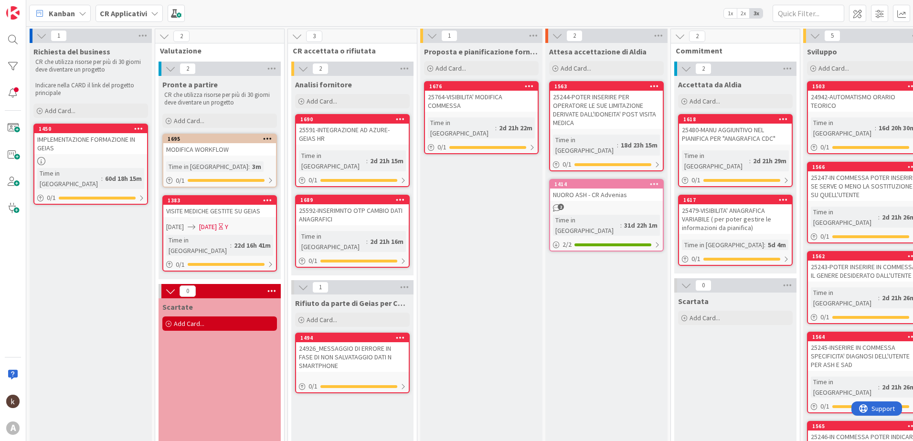
click at [134, 10] on b "CR Applicativi" at bounding box center [123, 14] width 47 height 10
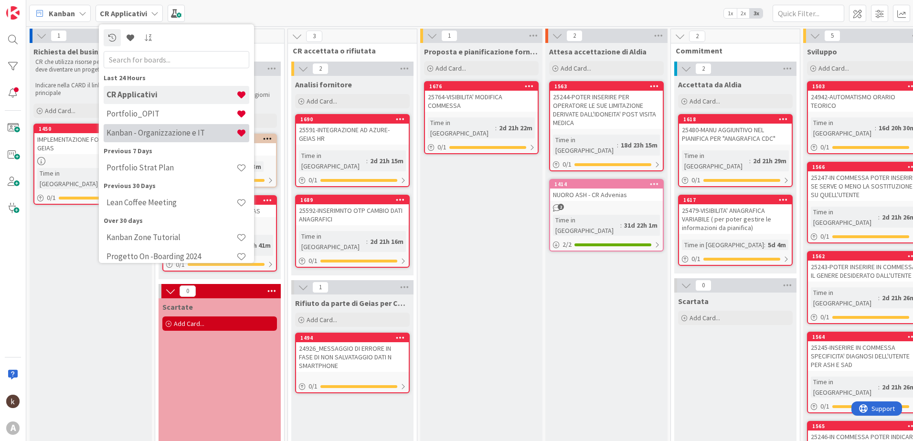
click at [143, 141] on div "Kanban - Organizzazione e IT" at bounding box center [177, 133] width 146 height 18
